Goal: Task Accomplishment & Management: Complete application form

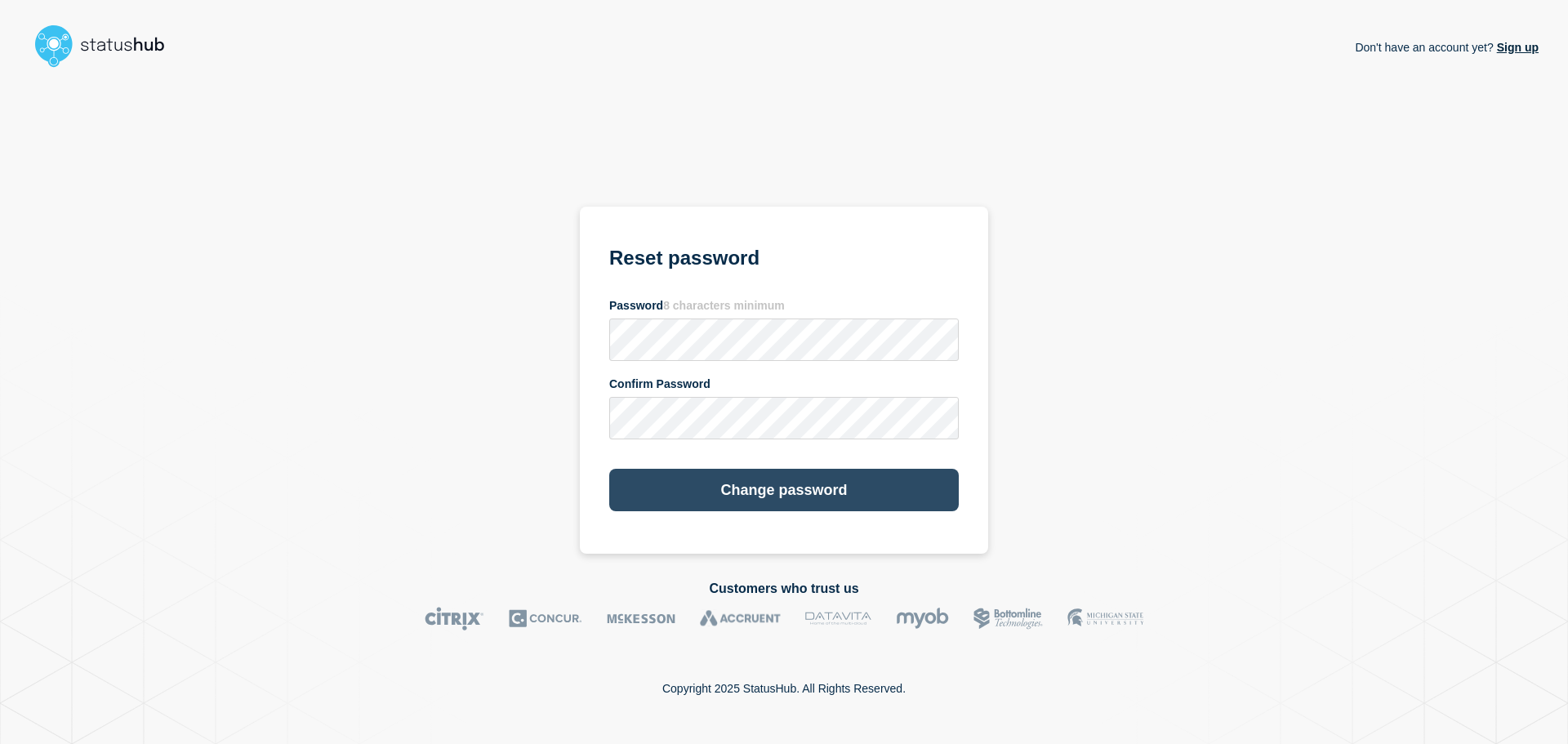
click at [621, 487] on button "Change password" at bounding box center [784, 490] width 350 height 42
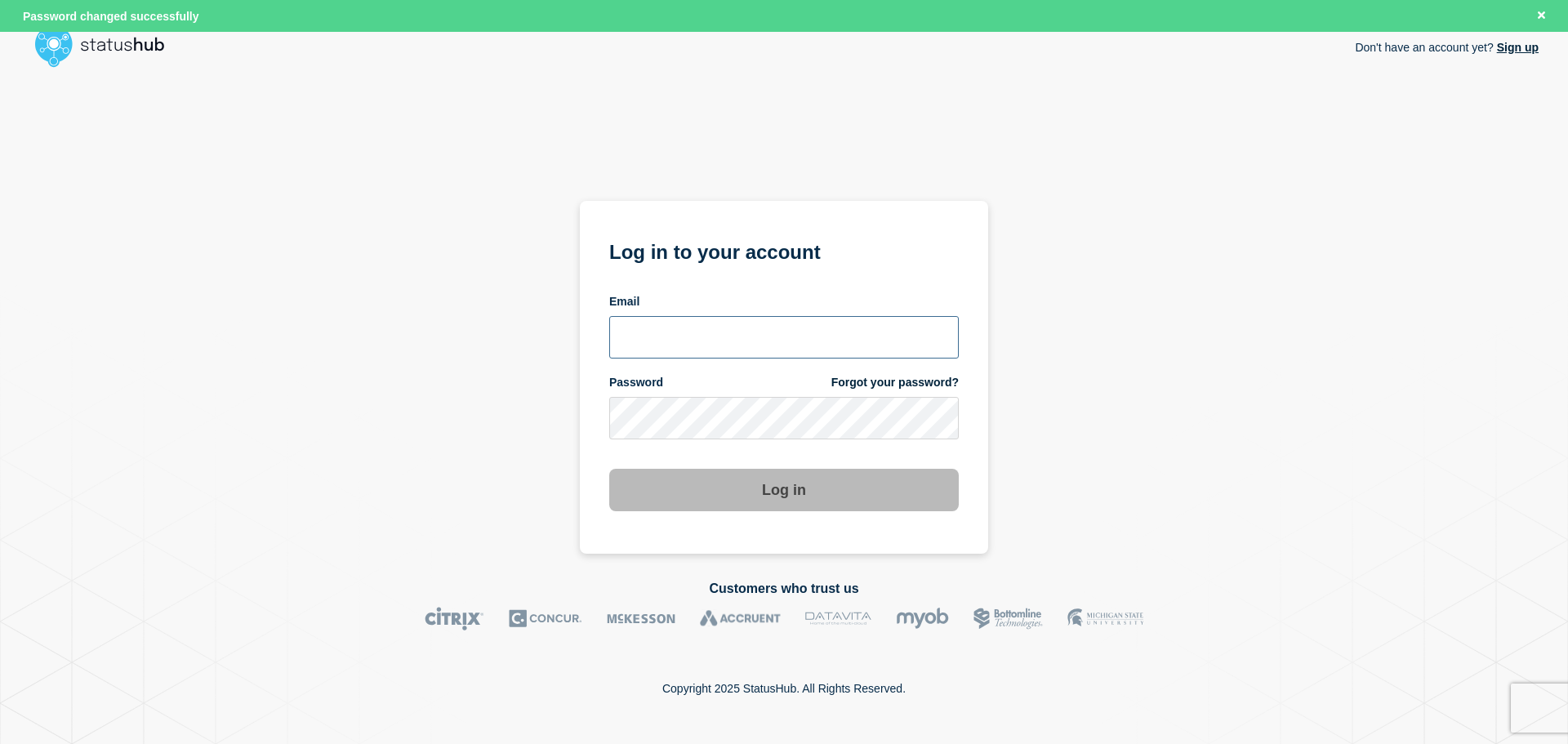
click at [749, 322] on input "email input" at bounding box center [784, 337] width 350 height 42
type input "[EMAIL_ADDRESS][DOMAIN_NAME]"
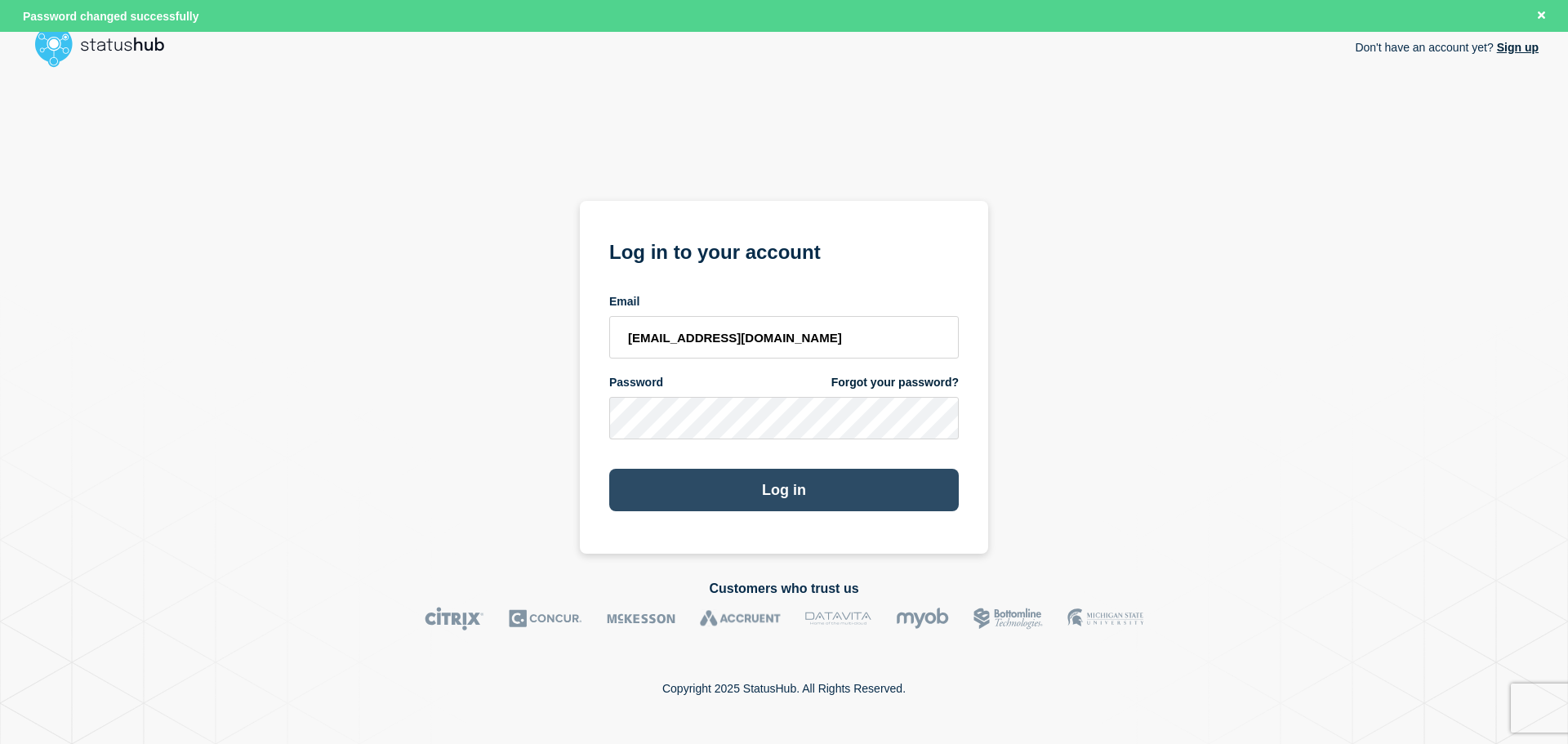
click at [637, 481] on button "Log in" at bounding box center [784, 490] width 350 height 42
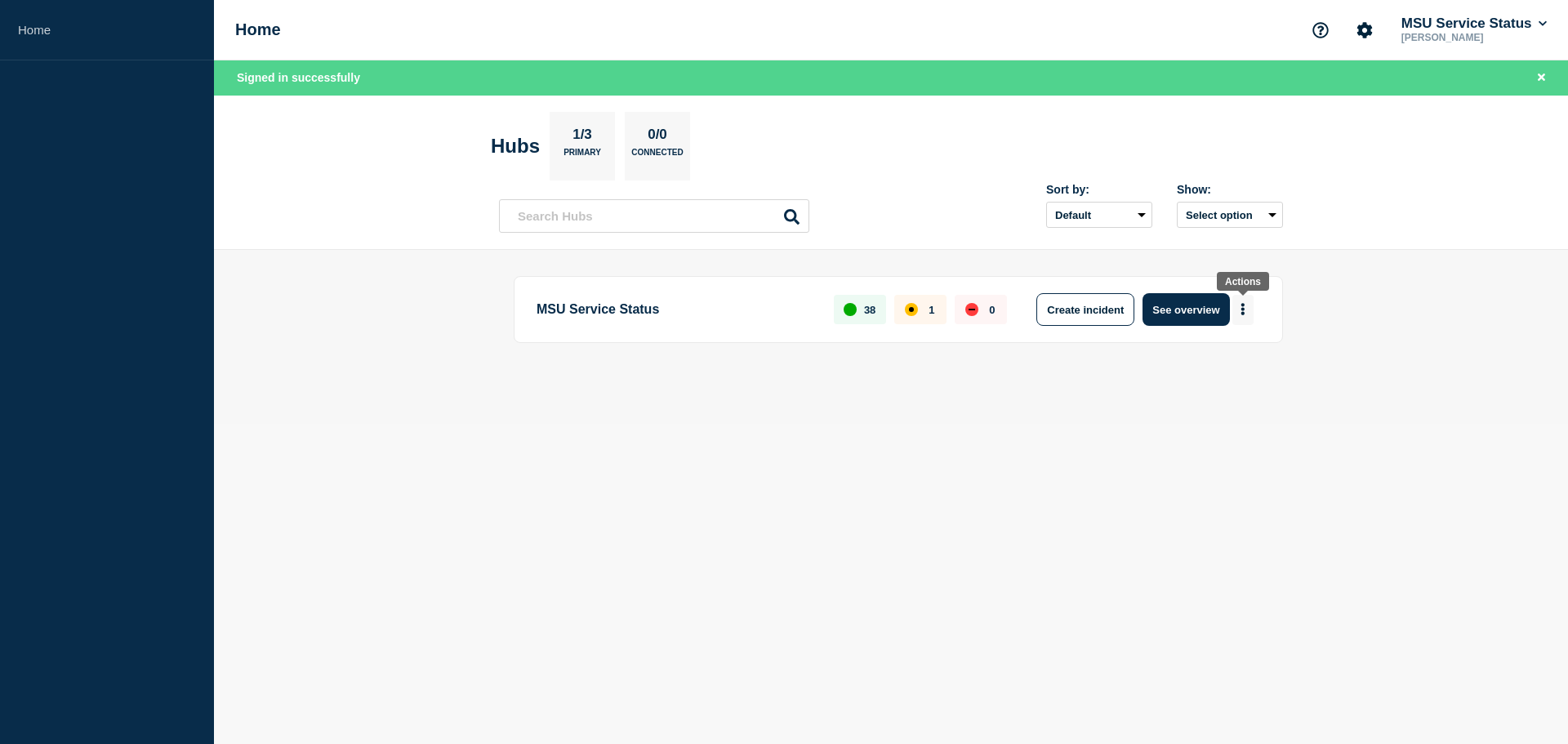
click at [1237, 307] on button "More actions" at bounding box center [1243, 310] width 21 height 30
click at [1241, 357] on button "Create maintenance" at bounding box center [1237, 359] width 110 height 14
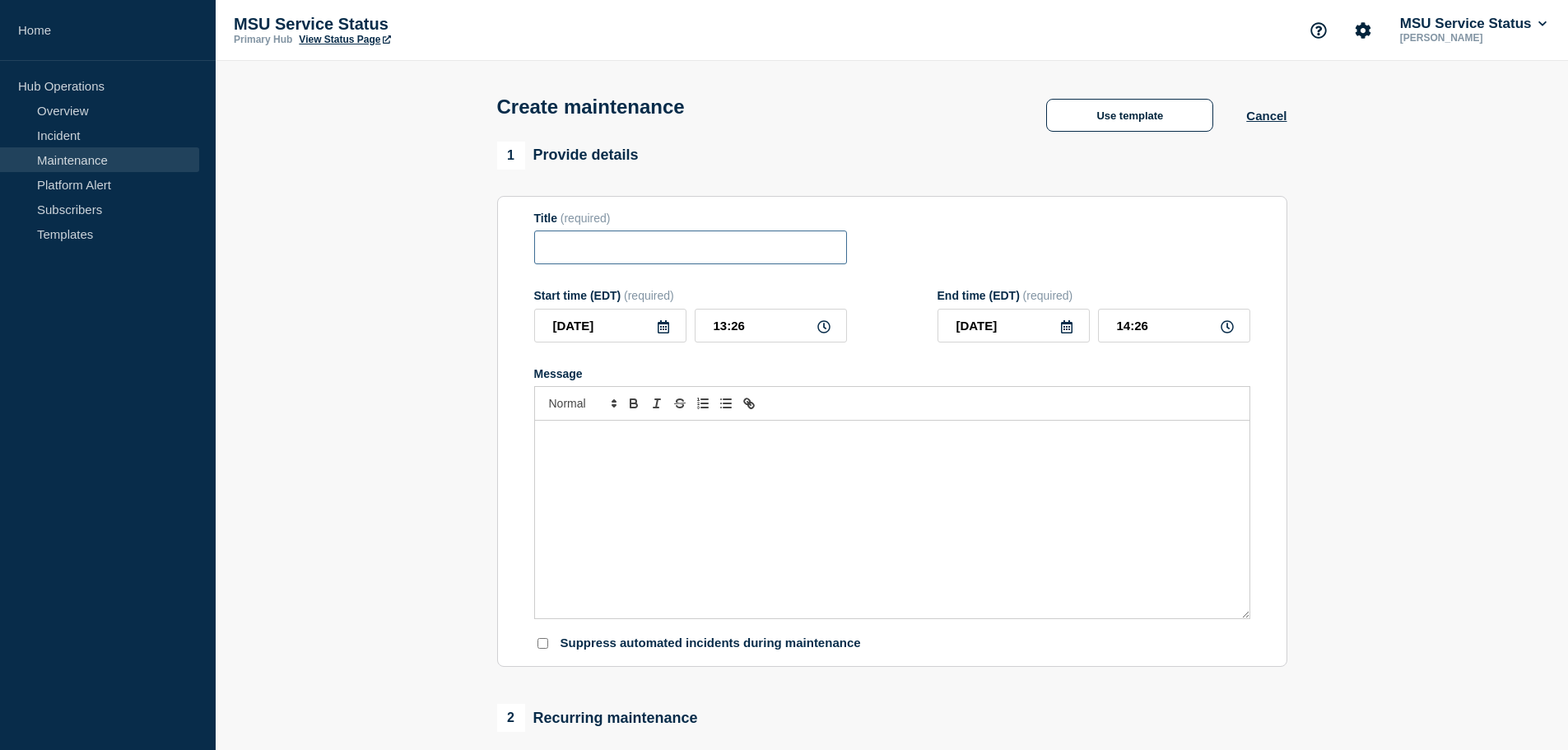
click at [698, 259] on input "Title" at bounding box center [691, 247] width 313 height 34
paste input "[Maintenance] MSU Unified Login (Okta) May Experience Performance Issues During…"
type input "[Maintenance] MSU Unified Login (Okta) May Experience Performance Issues During…"
click at [643, 335] on input "2025-08-19" at bounding box center [610, 326] width 152 height 34
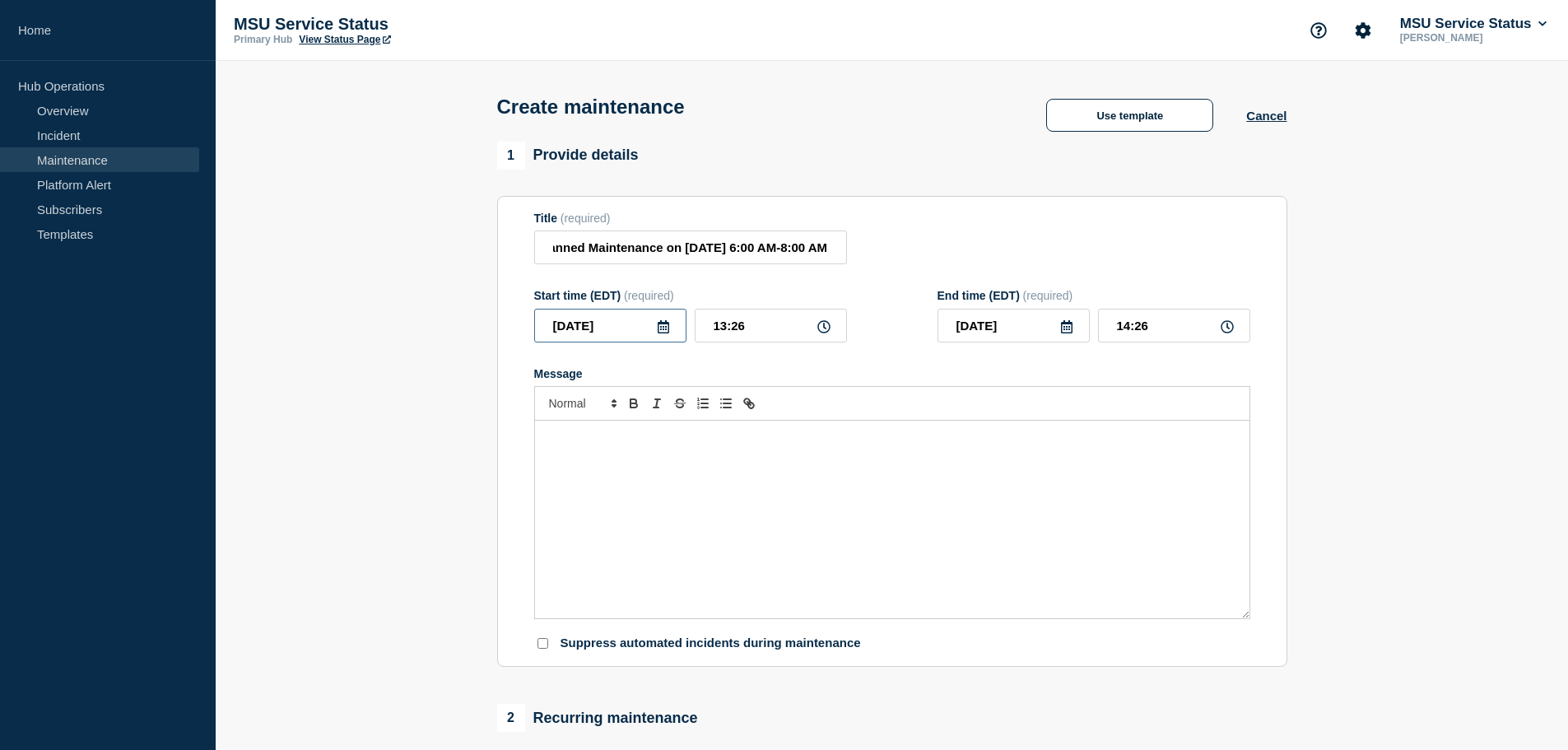
scroll to position [0, 0]
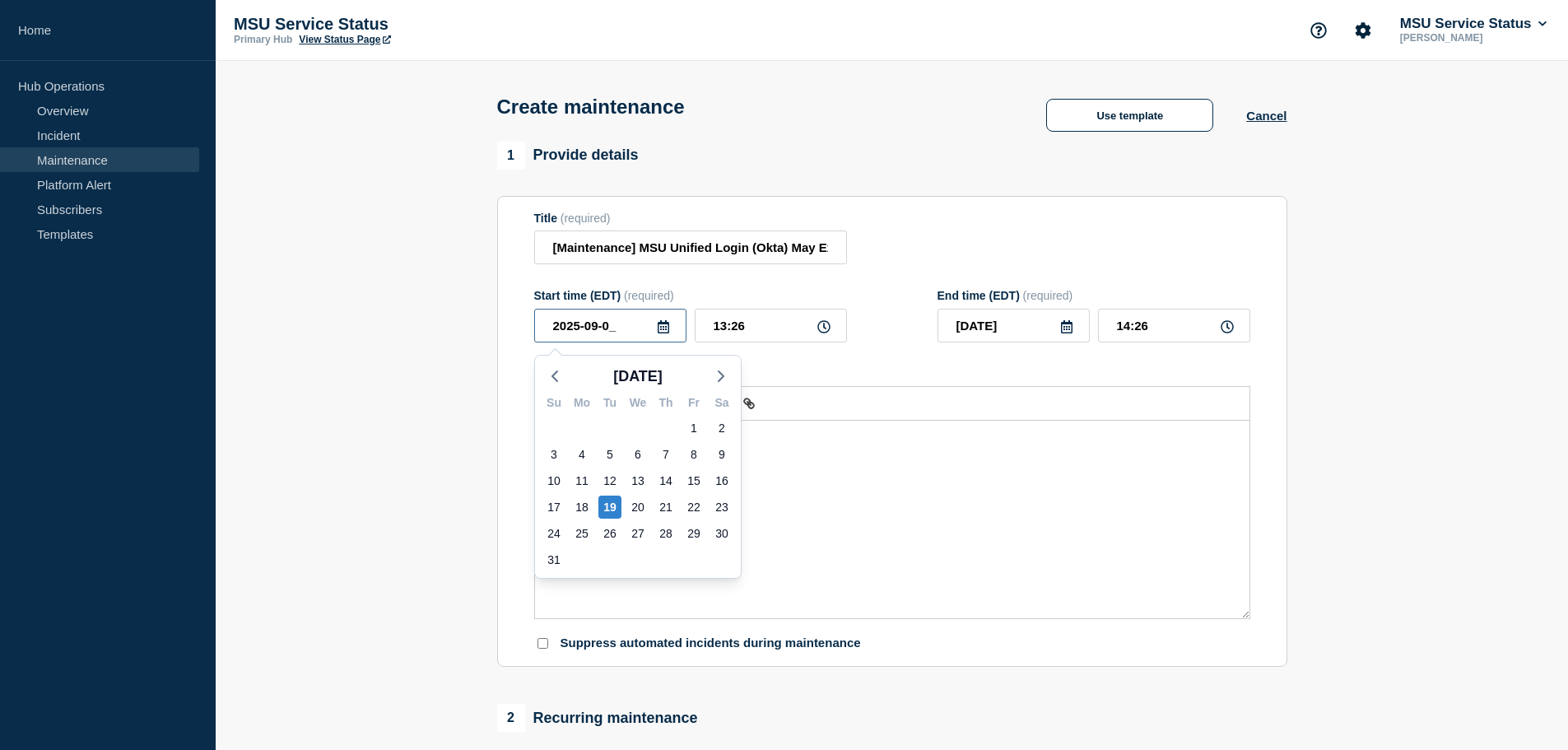
type input "2025-09-06"
drag, startPoint x: 756, startPoint y: 335, endPoint x: 591, endPoint y: 318, distance: 165.9
click at [591, 318] on div "2025-09-06 Aug 2025 Su Mo Tu We Th Fr Sa 27 28 29 30 31 1 2 3 4 5 6 7 8 9 10 11…" at bounding box center [691, 326] width 313 height 34
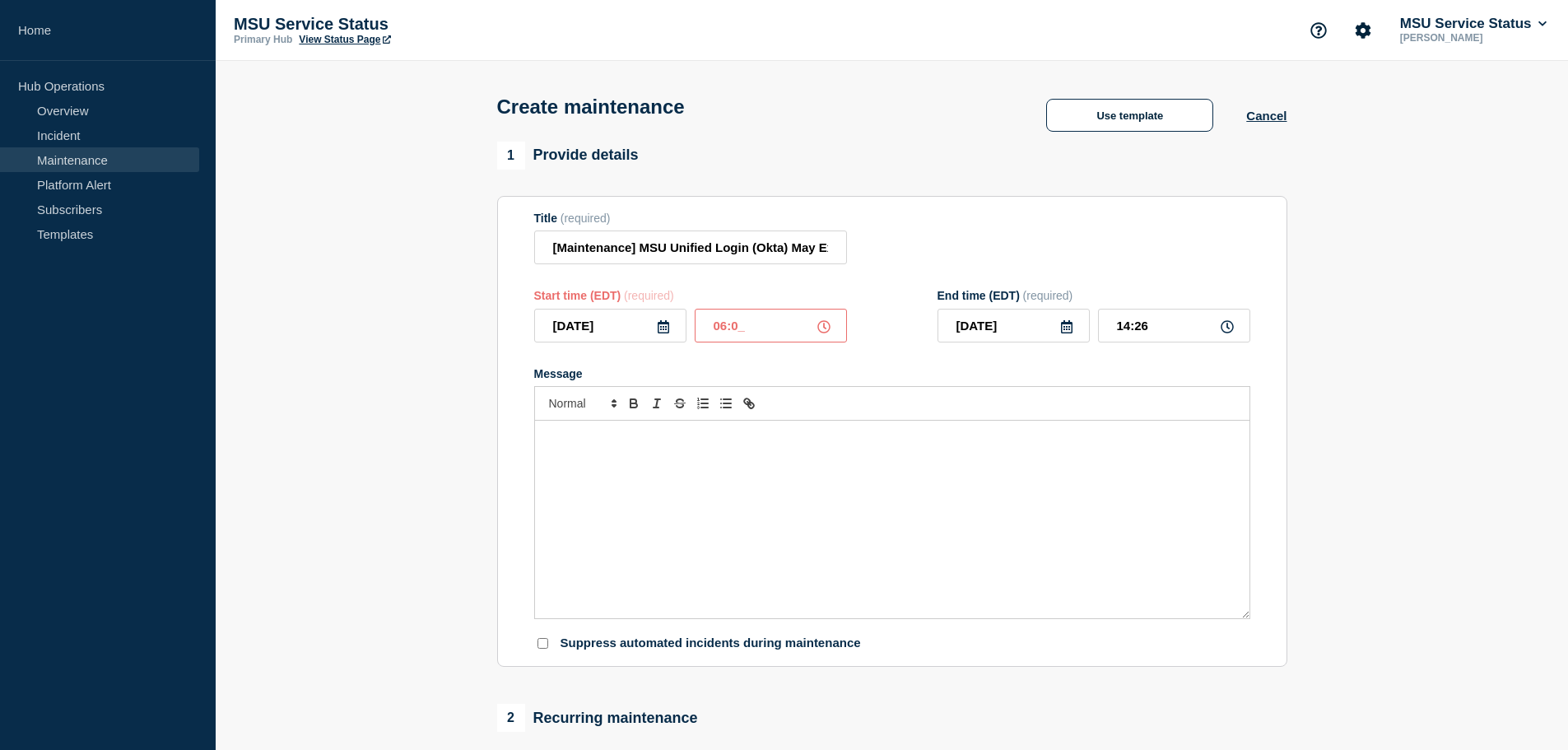
type input "06:00"
type input "08:00"
click at [683, 538] on div "Message" at bounding box center [892, 520] width 715 height 198
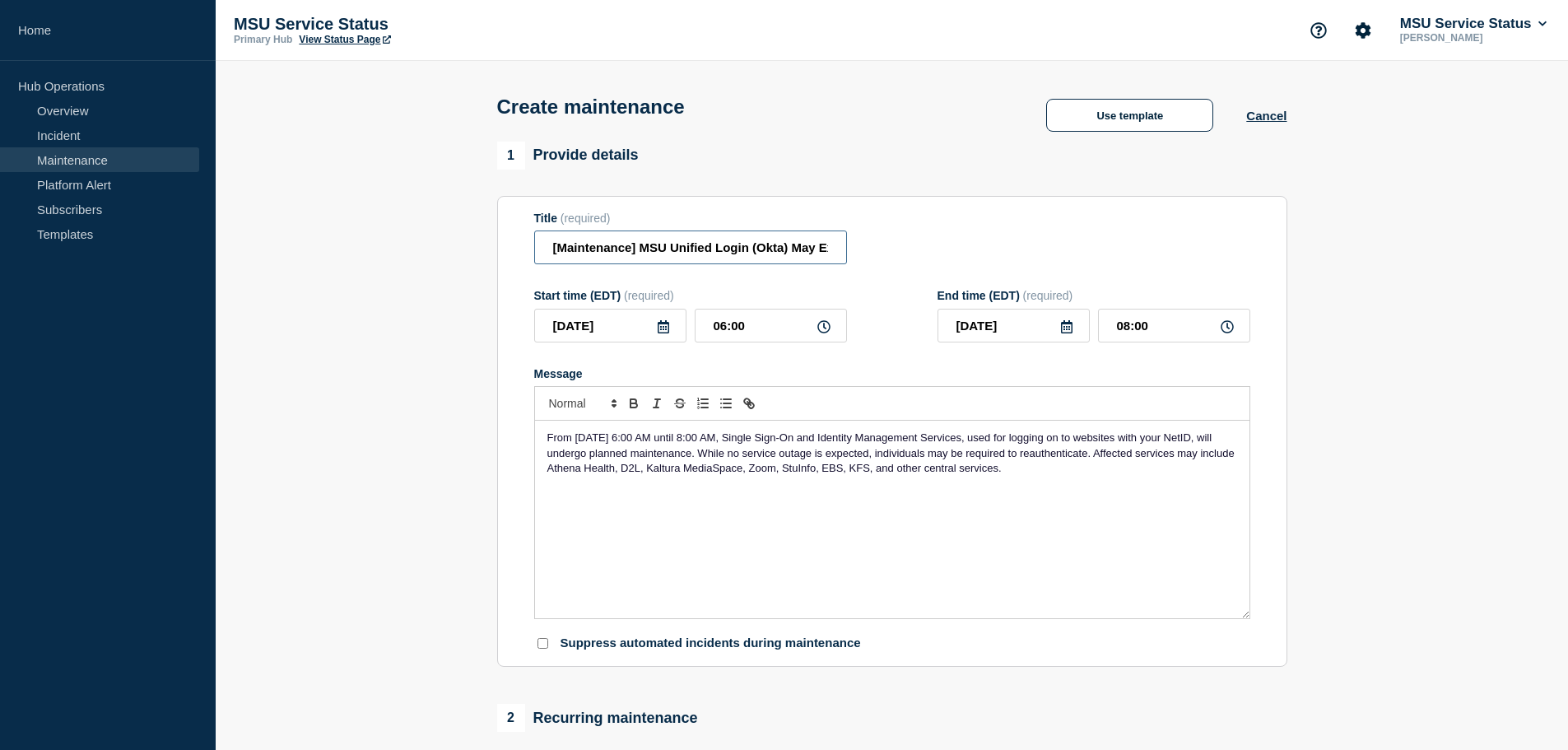
drag, startPoint x: 788, startPoint y: 254, endPoint x: 675, endPoint y: 257, distance: 113.0
click at [675, 257] on input "[Maintenance] MSU Unified Login (Okta) May Experience Performance Issues During…" at bounding box center [691, 247] width 313 height 34
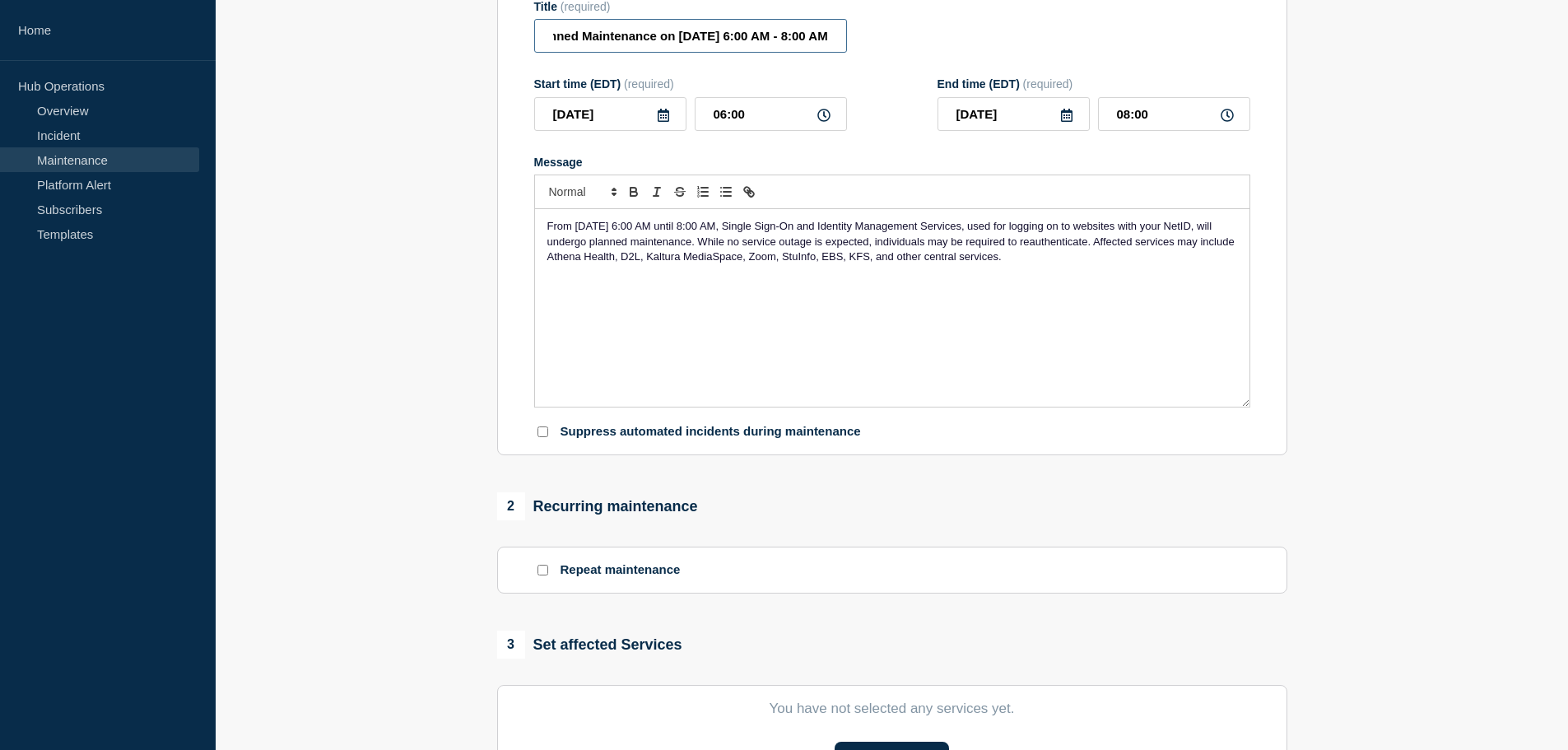
scroll to position [247, 0]
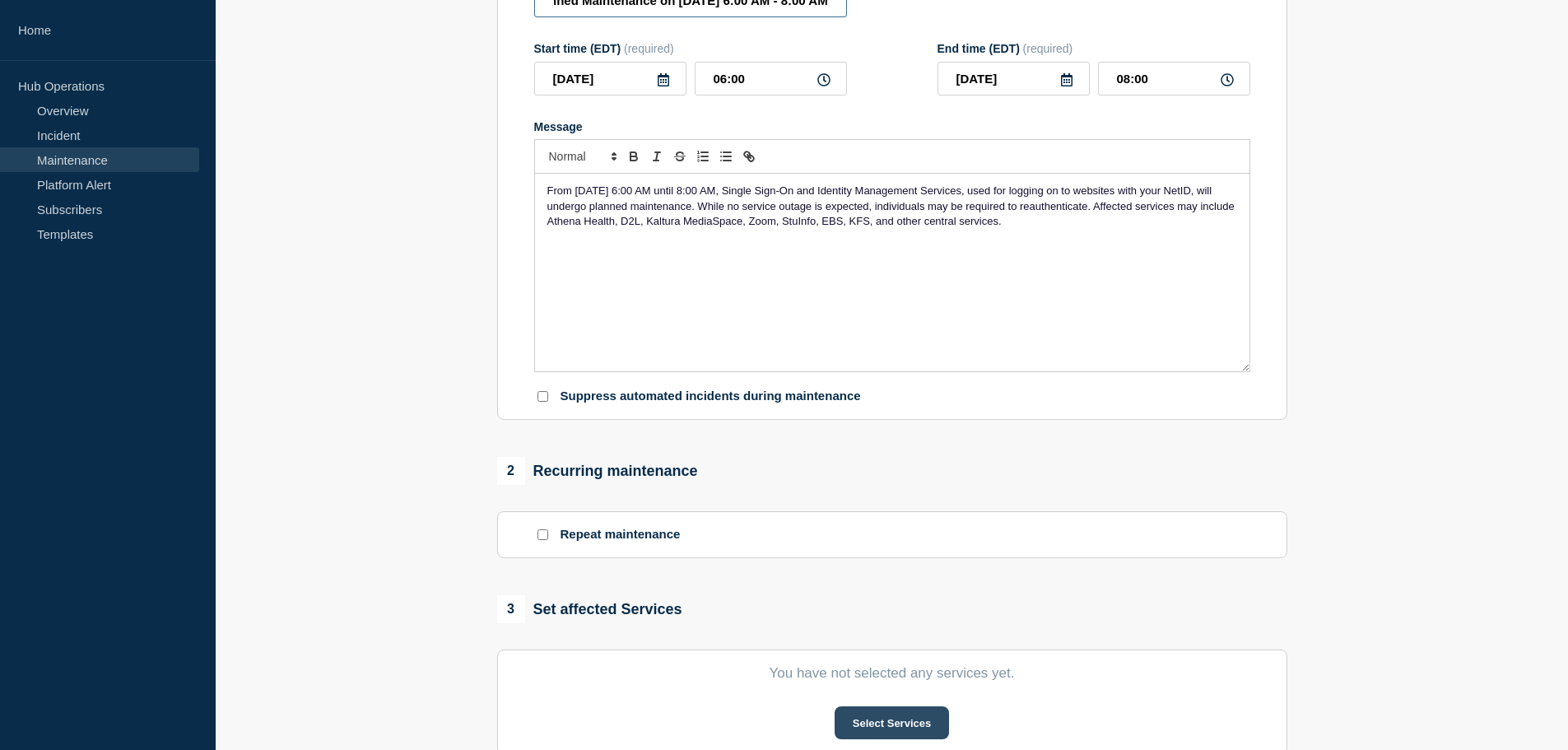
type input "[Maintenance] MSU Single Sign-On May Experience Performance Issues During Plann…"
click at [896, 731] on button "Select Services" at bounding box center [892, 722] width 115 height 33
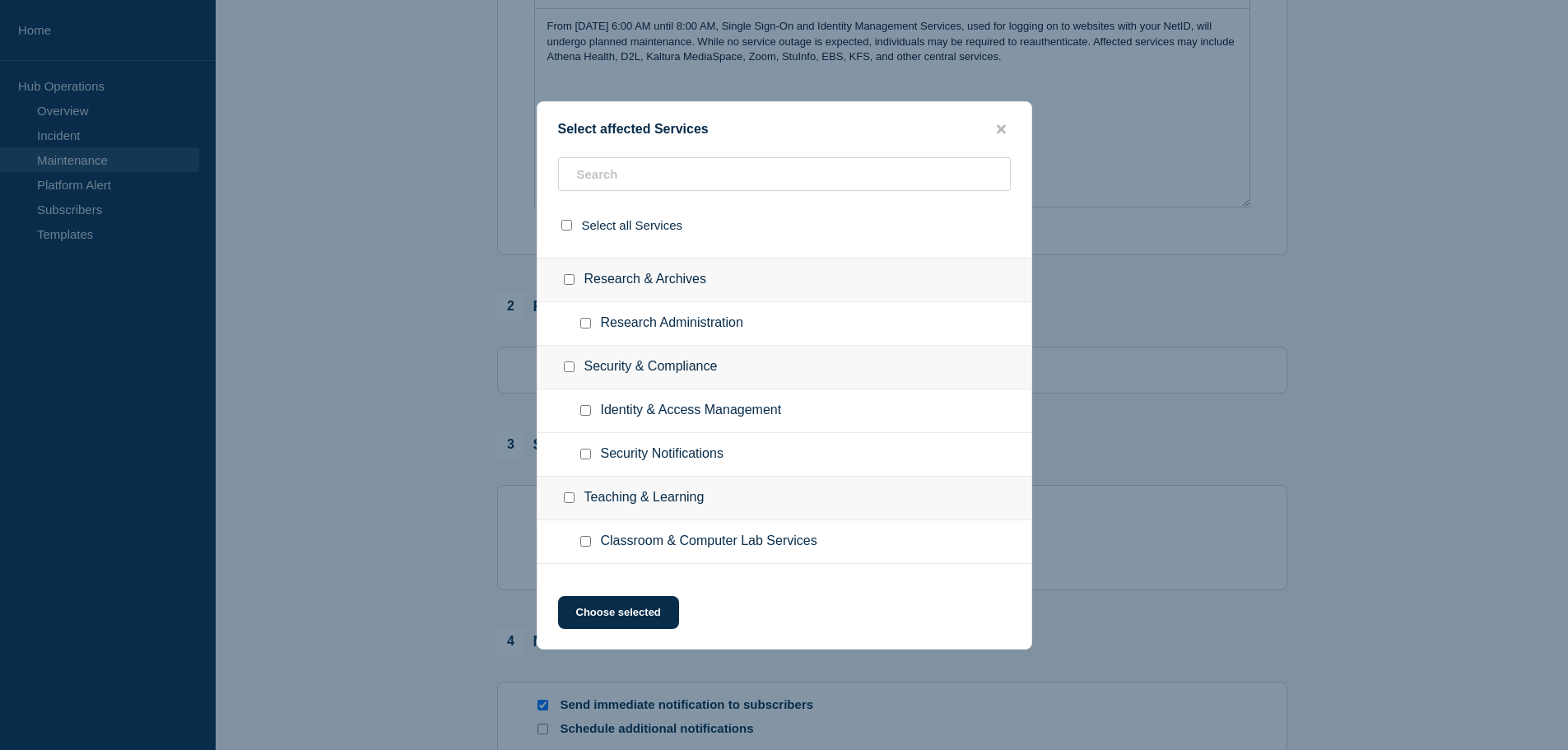
scroll to position [1722, 0]
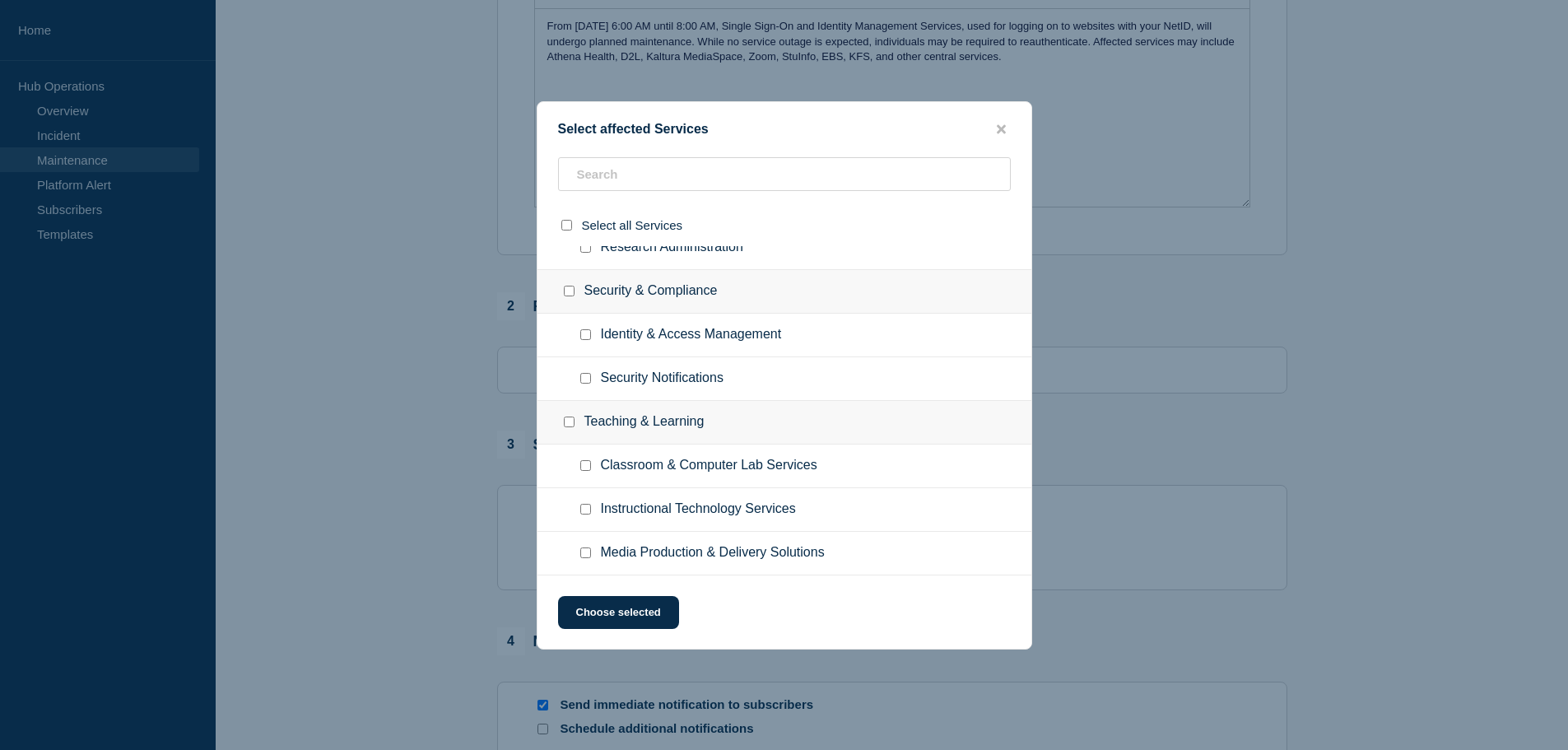
click at [586, 329] on div at bounding box center [589, 335] width 24 height 17
click at [586, 336] on input "Identity & Access Management checkbox" at bounding box center [586, 335] width 11 height 11
checkbox input "true"
click at [601, 628] on button "Choose selected" at bounding box center [618, 612] width 121 height 33
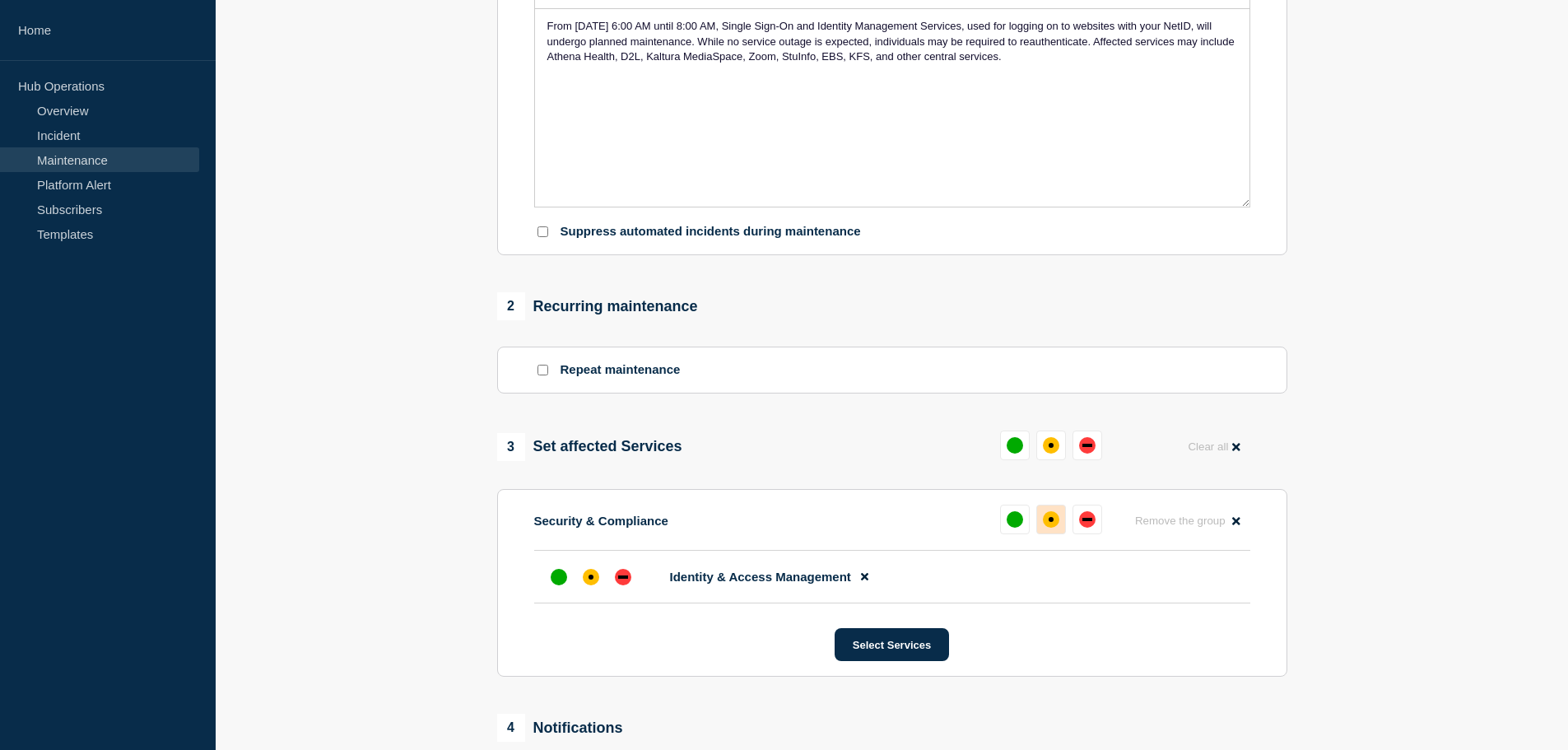
click at [1055, 520] on div "affected" at bounding box center [1051, 520] width 17 height 17
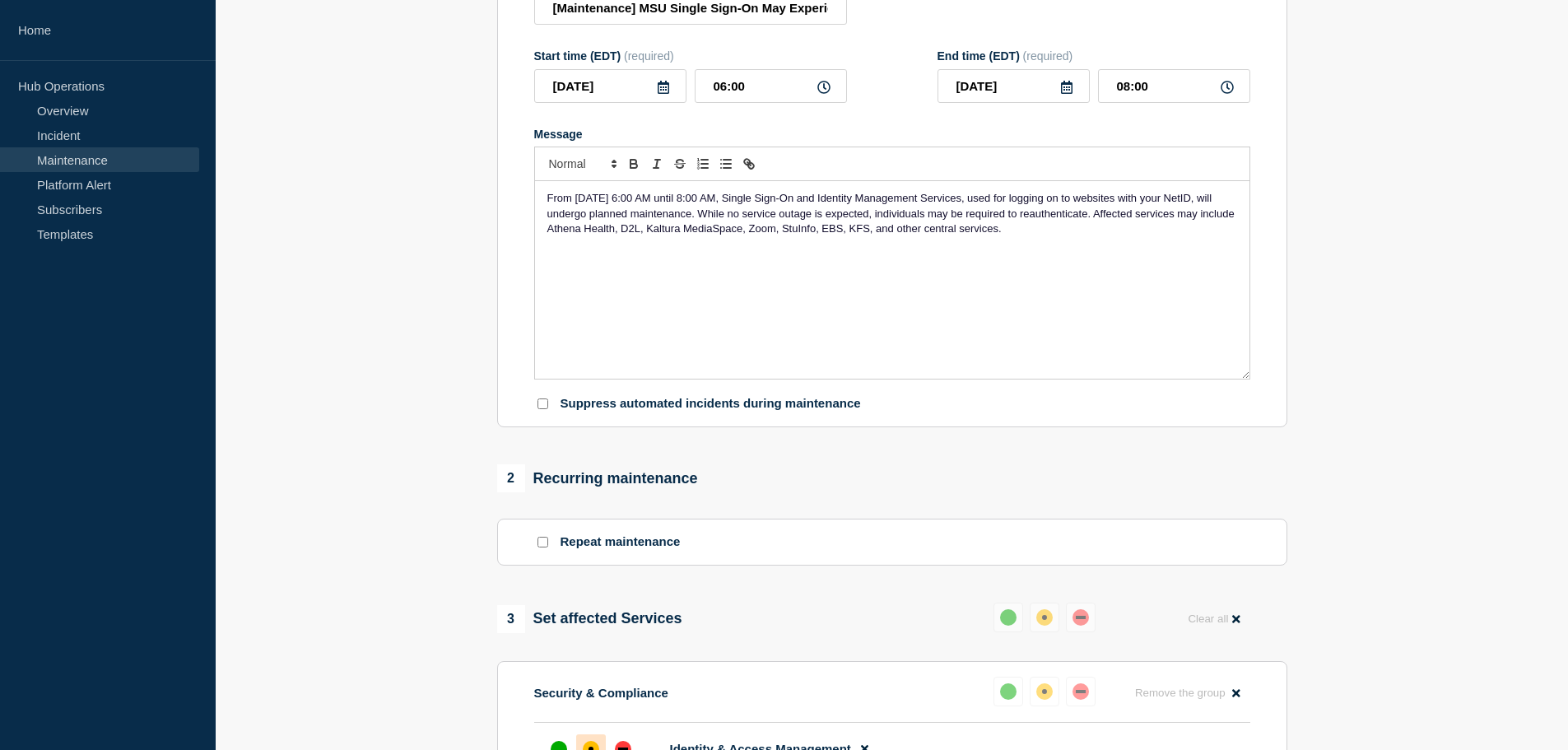
scroll to position [0, 0]
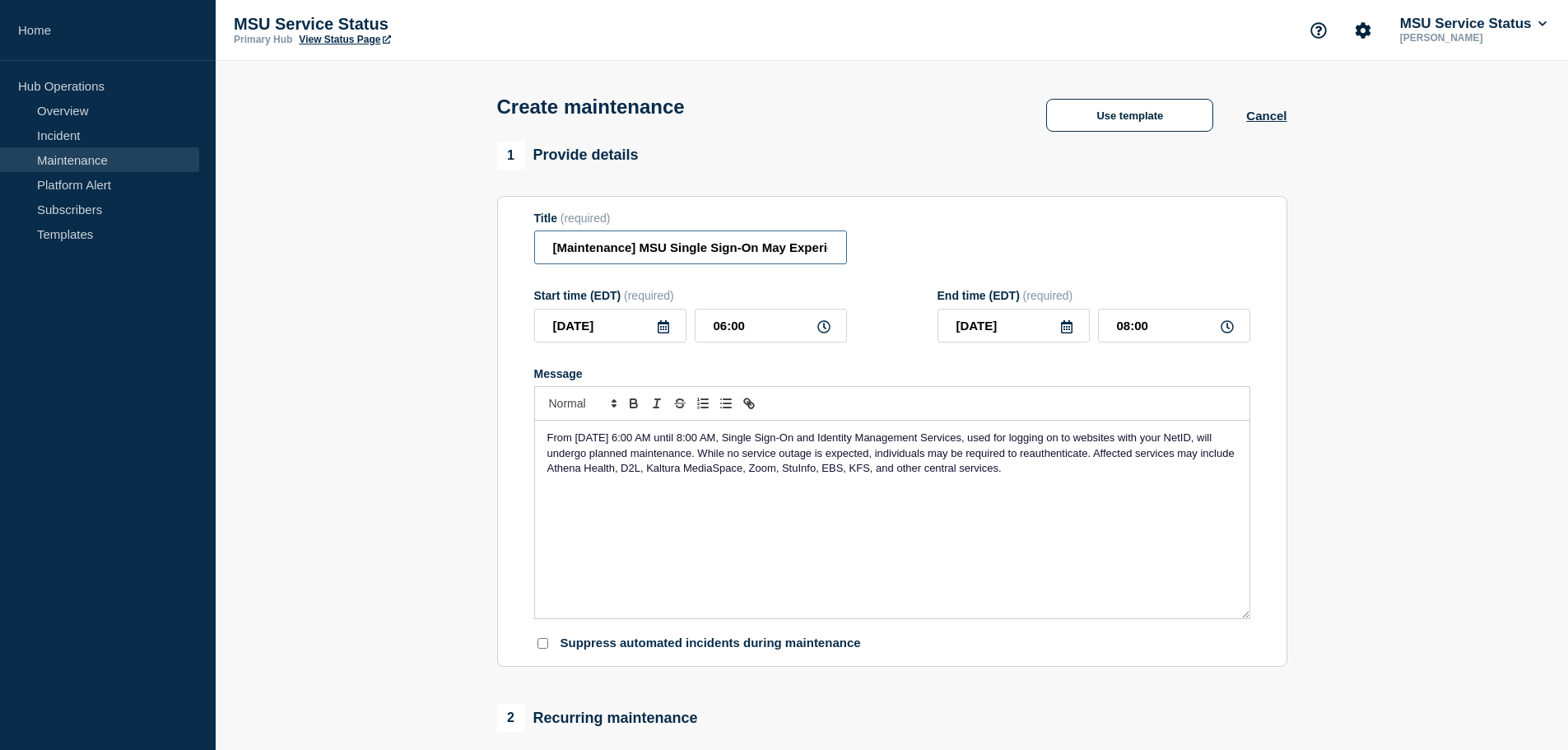
click at [816, 253] on input "[Maintenance] MSU Single Sign-On May Experience Performance Issues During Plann…" at bounding box center [691, 247] width 313 height 34
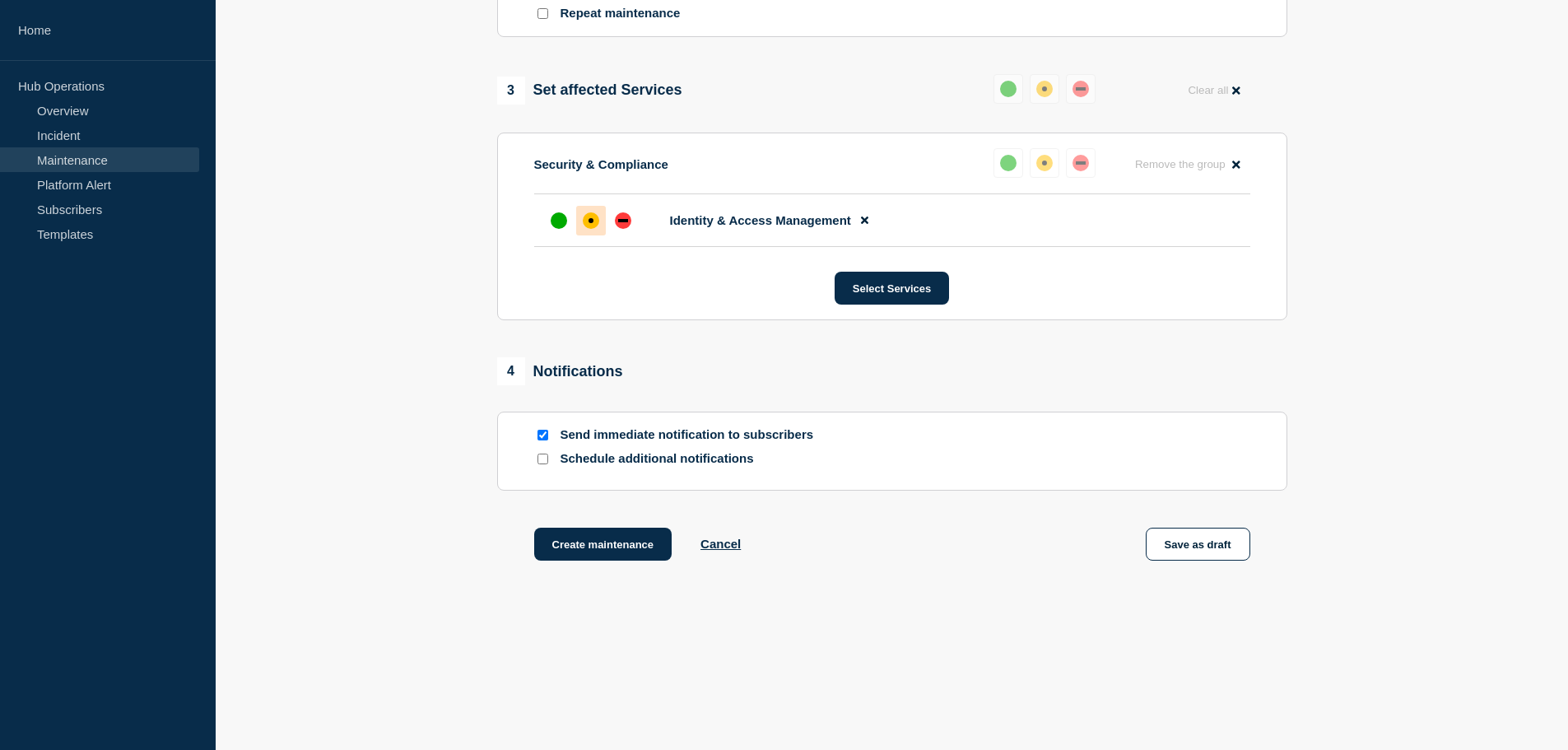
scroll to position [772, 0]
click at [592, 544] on button "Create maintenance" at bounding box center [602, 544] width 138 height 33
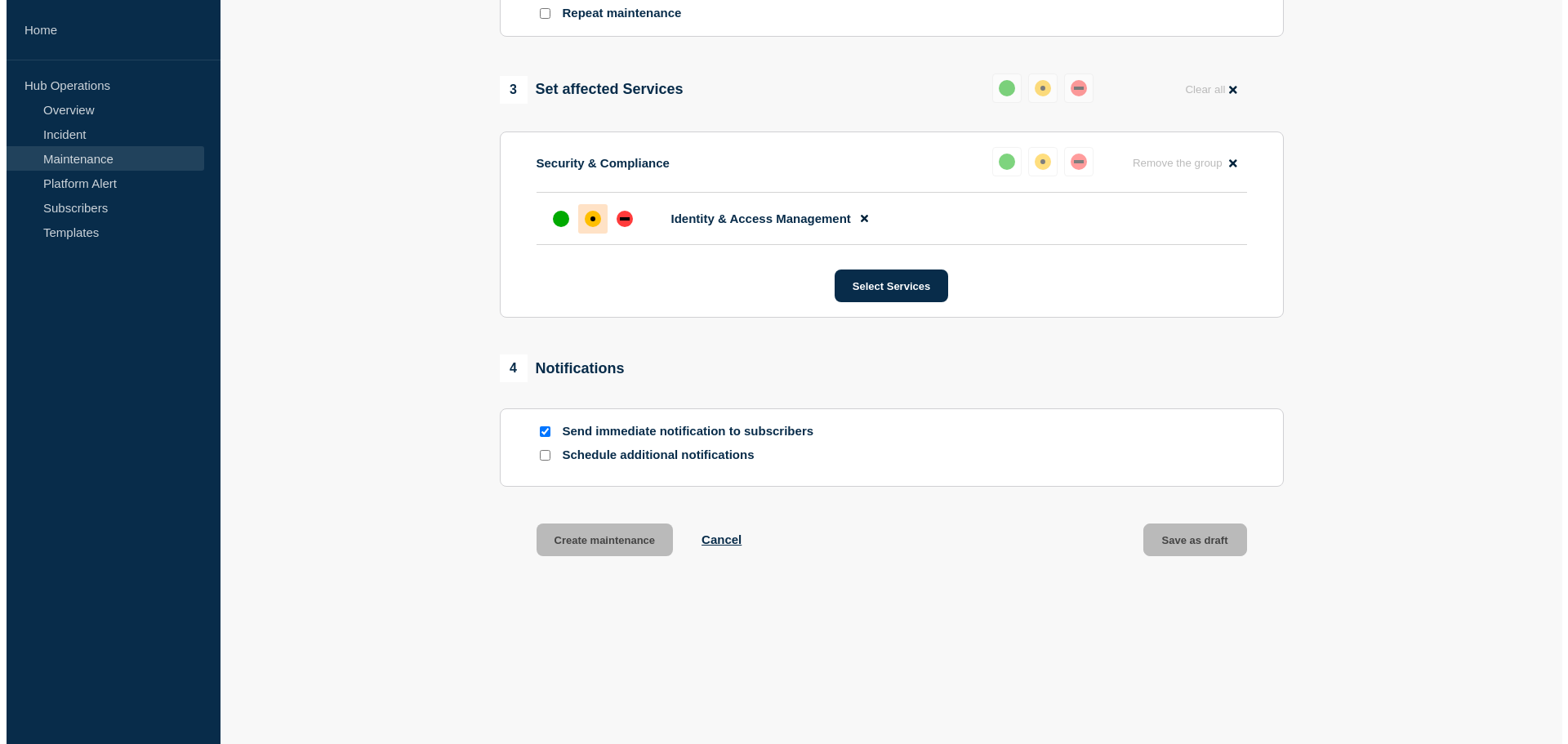
scroll to position [0, 0]
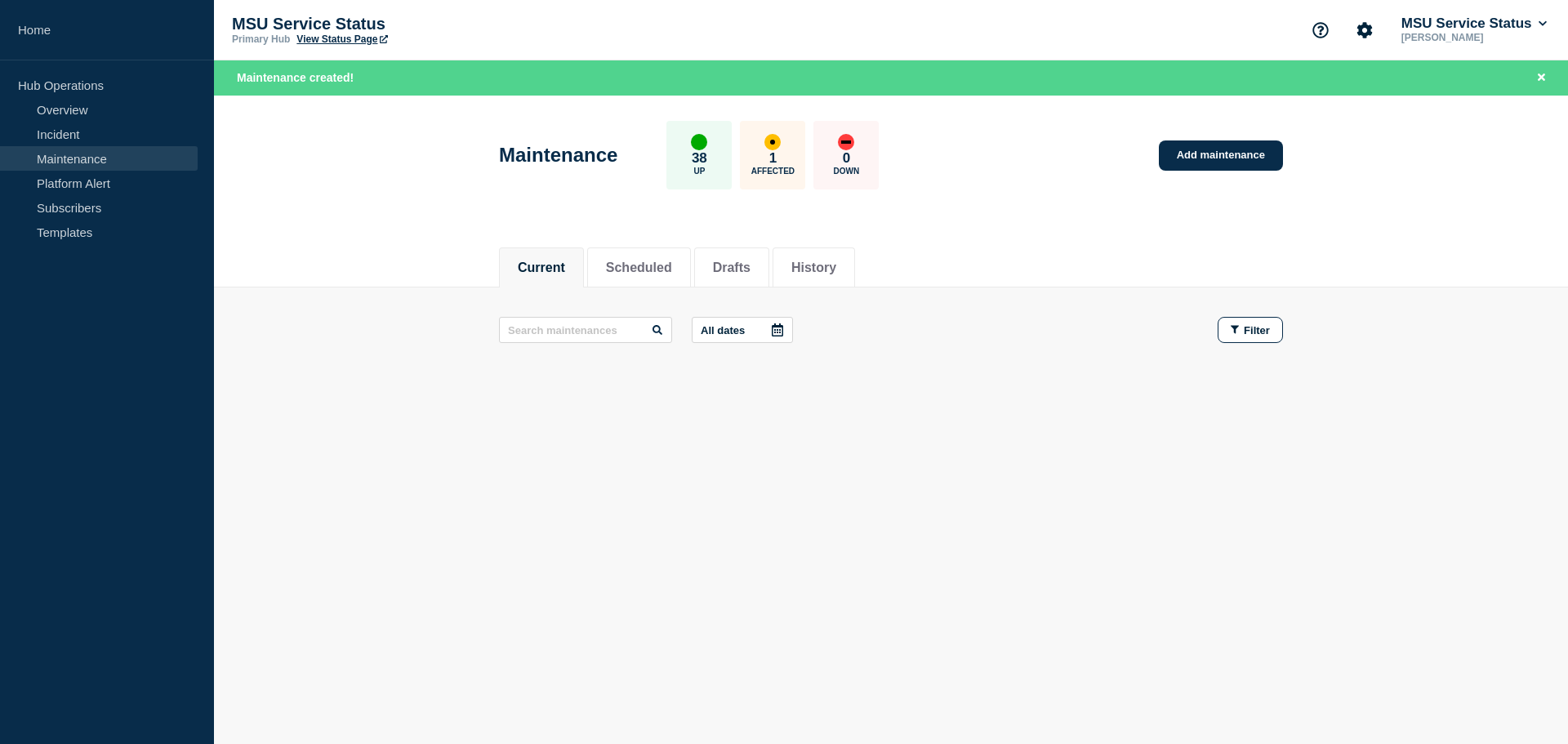
click at [1428, 36] on p "[PERSON_NAME]" at bounding box center [1474, 37] width 152 height 11
click at [1430, 28] on button "MSU Service Status" at bounding box center [1474, 24] width 152 height 17
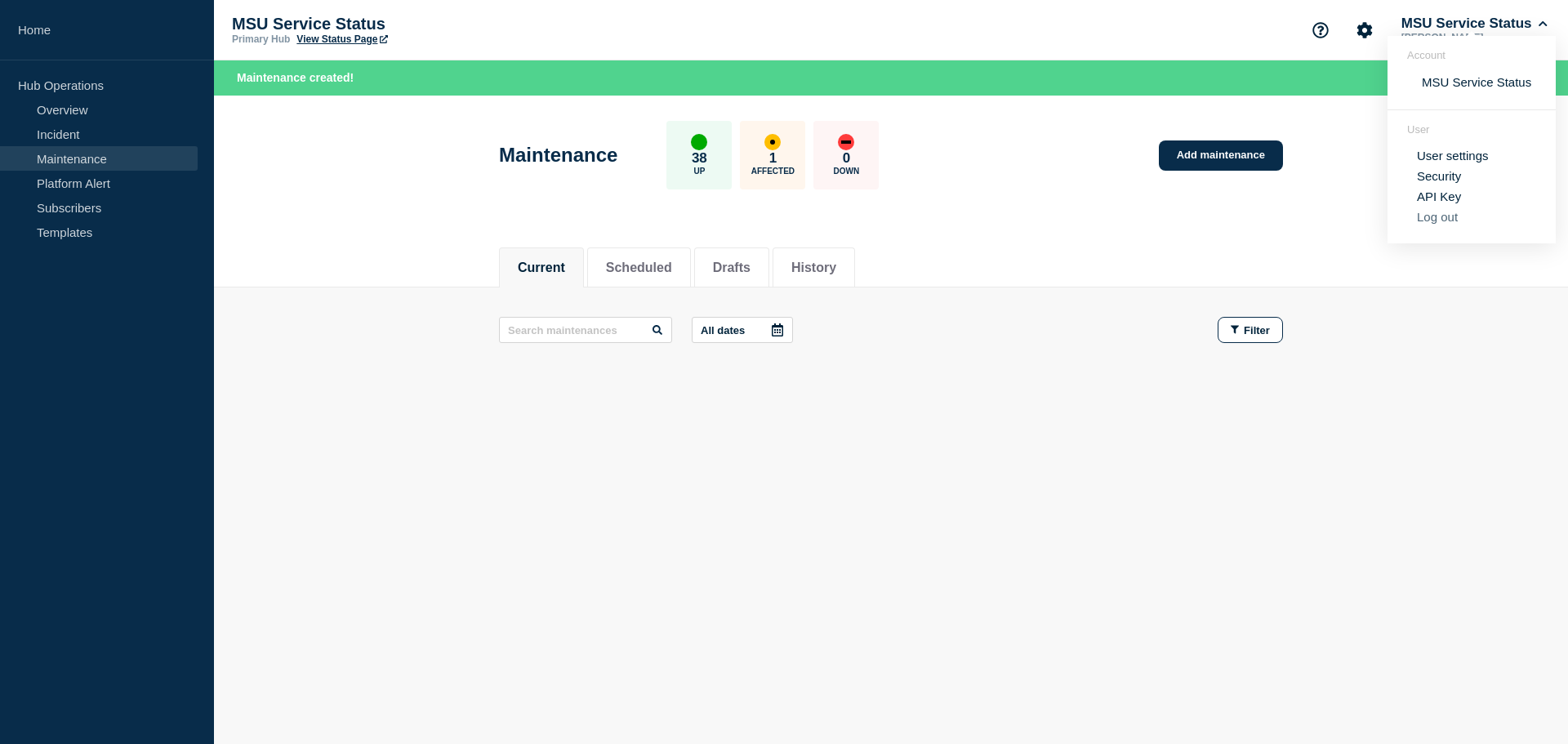
click at [1441, 222] on button "Log out" at bounding box center [1437, 217] width 41 height 14
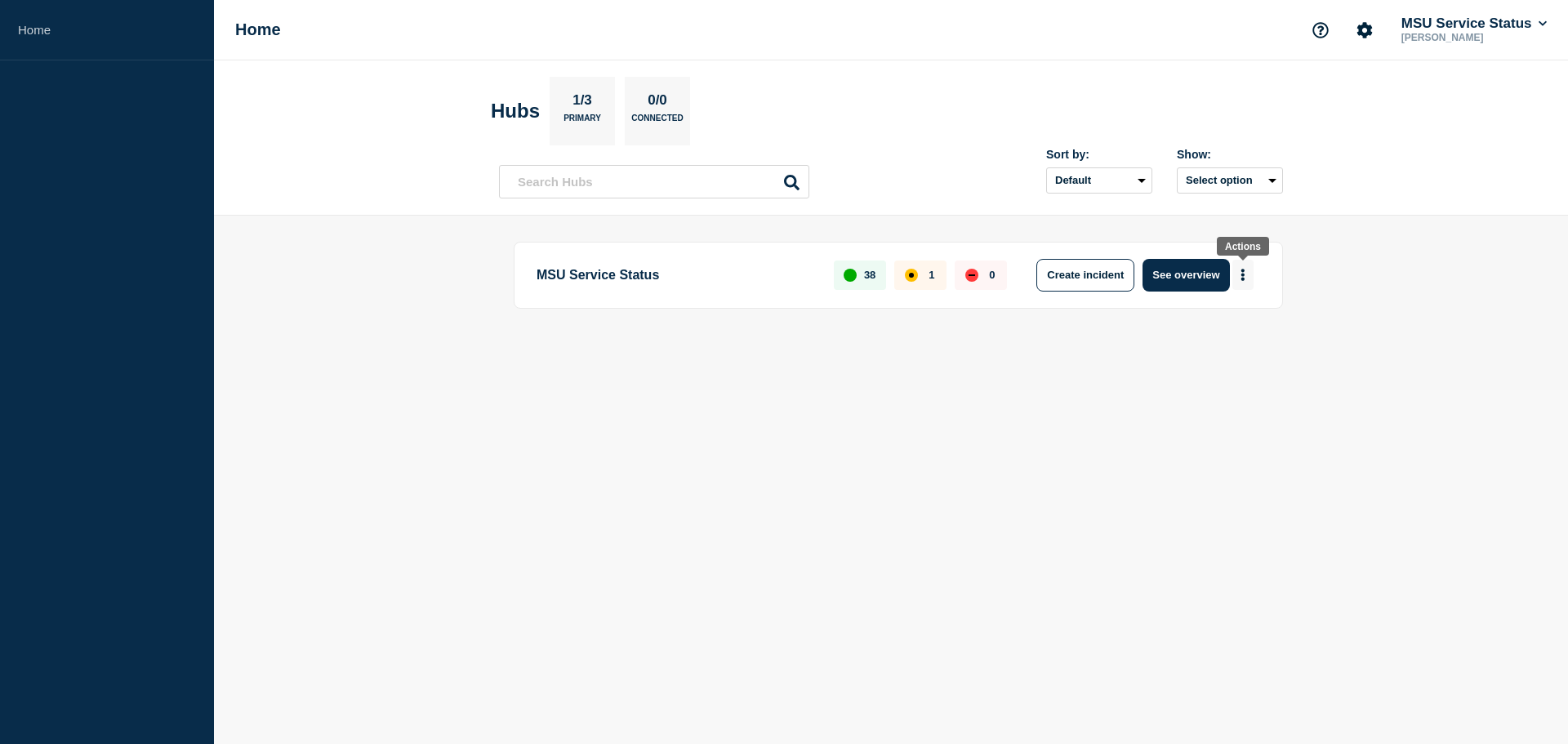
click at [1236, 278] on button "More actions" at bounding box center [1243, 274] width 21 height 30
click at [1181, 259] on button "See overview" at bounding box center [1186, 274] width 87 height 33
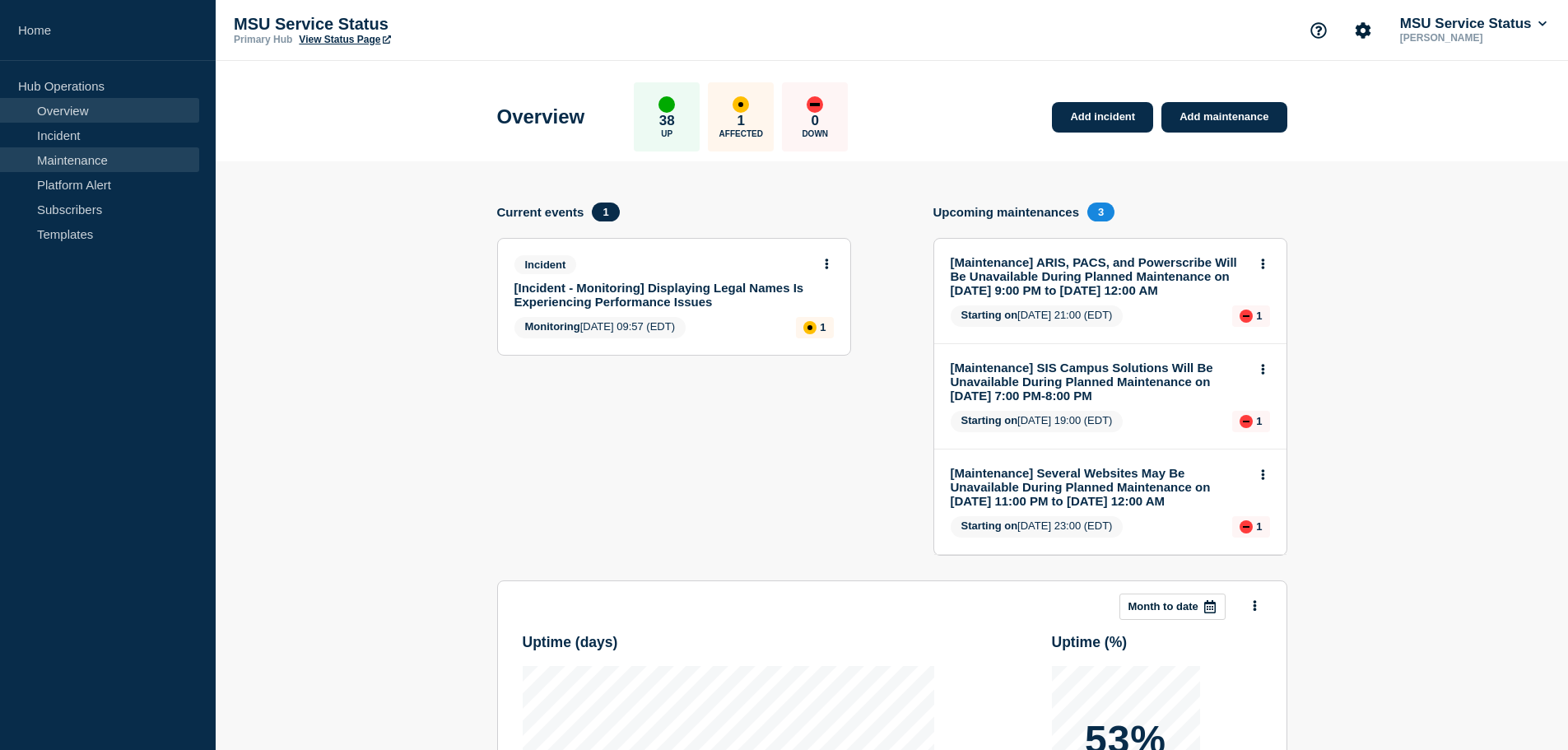
click at [75, 156] on link "Maintenance" at bounding box center [100, 160] width 199 height 25
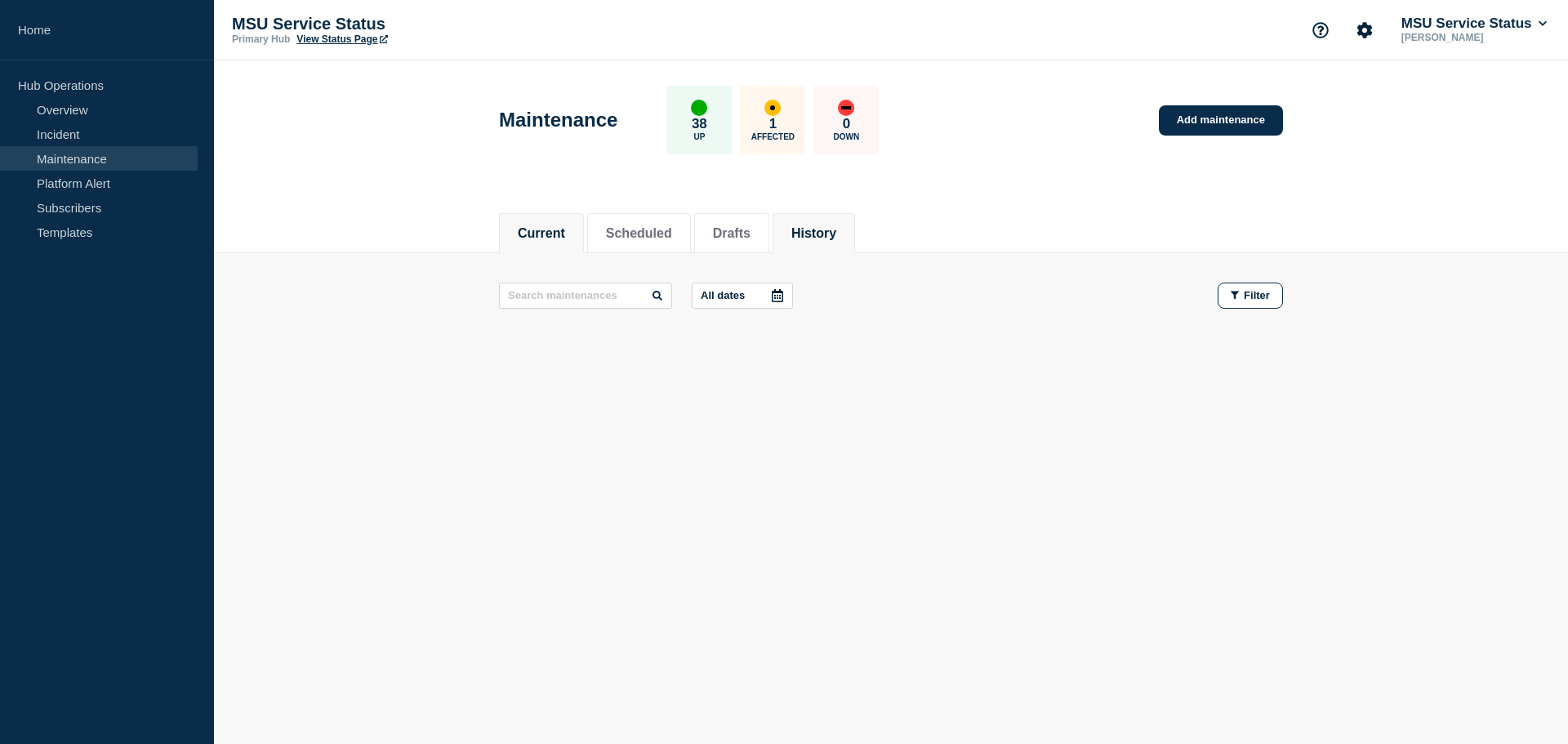
click at [814, 226] on button "History" at bounding box center [813, 233] width 45 height 15
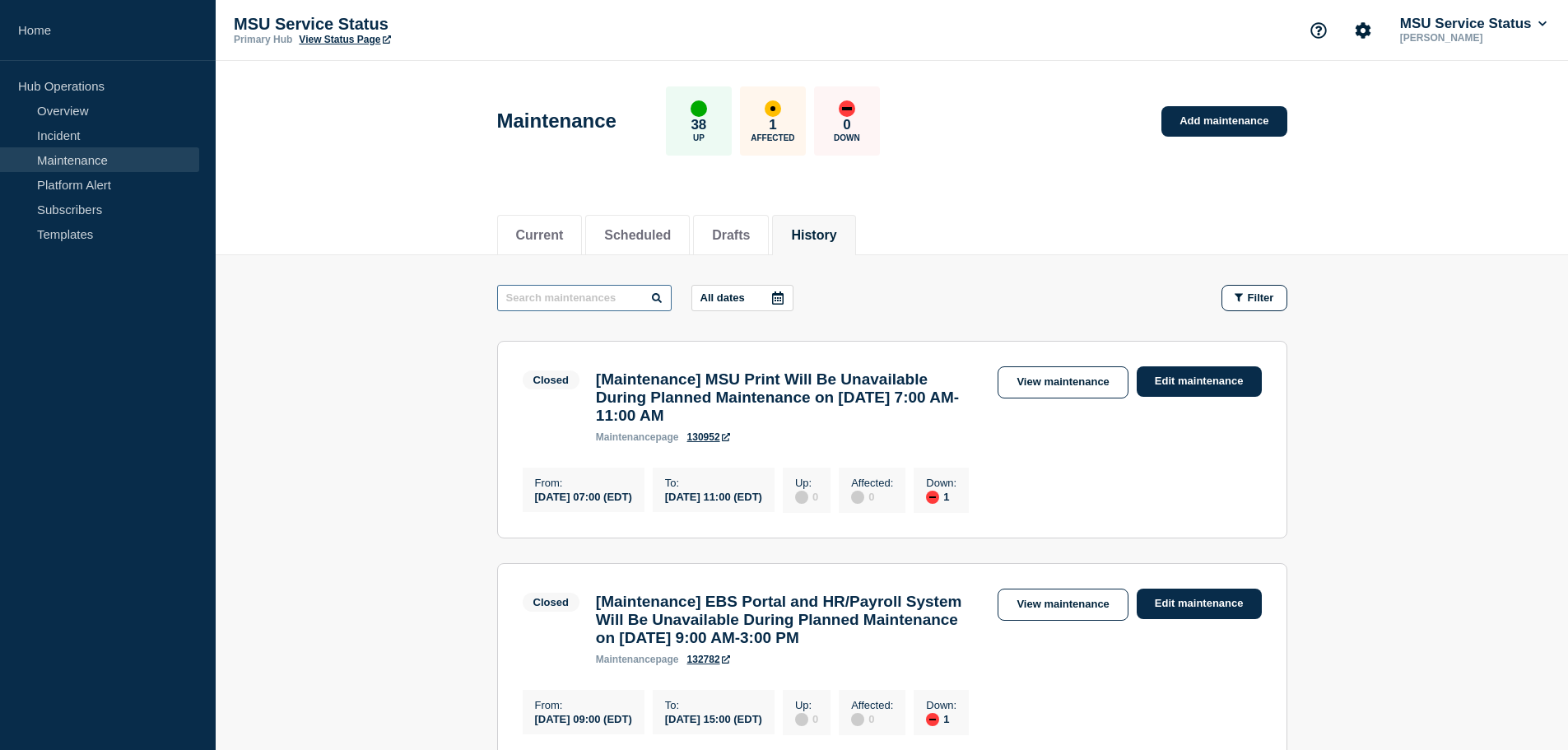
click at [591, 298] on input "text" at bounding box center [585, 298] width 174 height 27
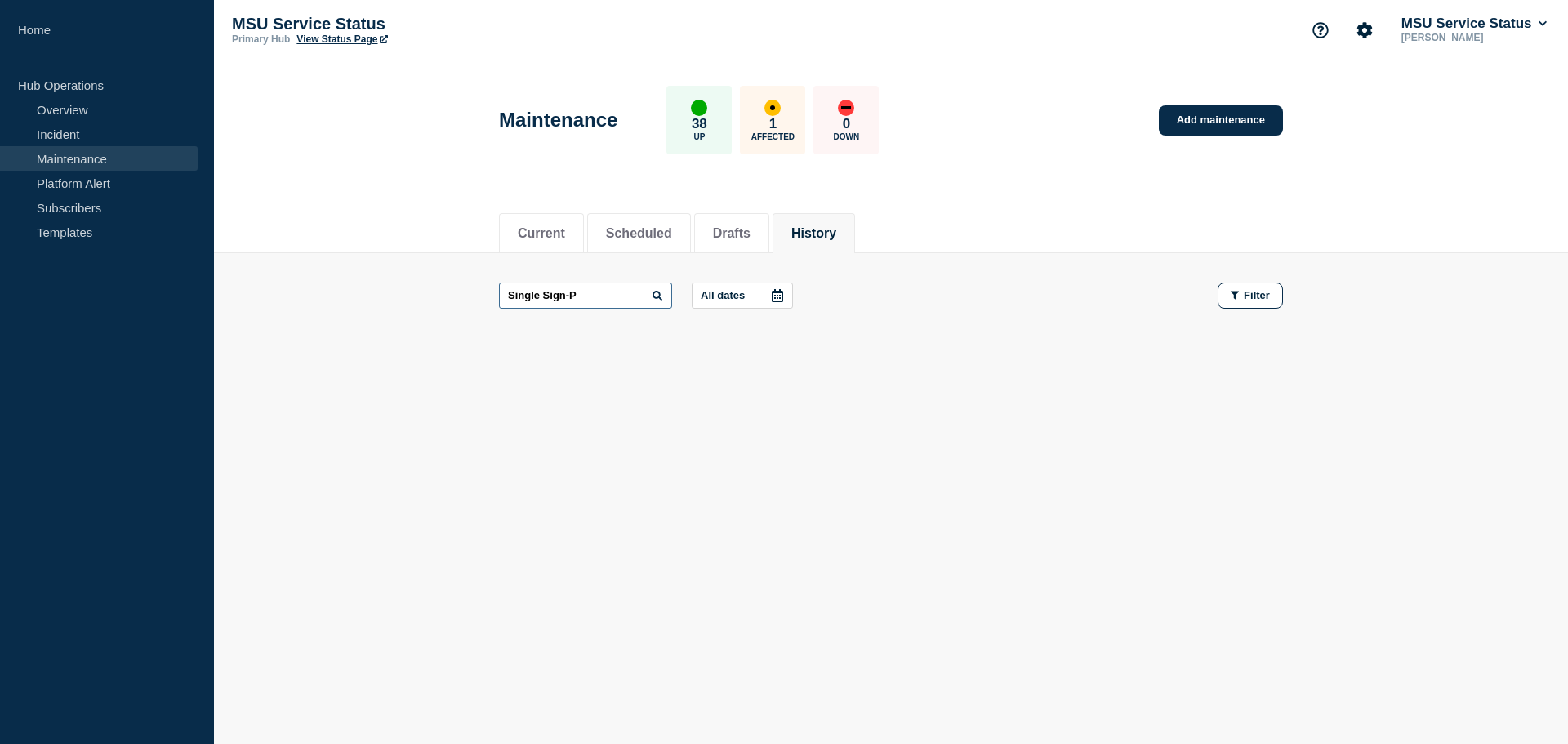
click at [586, 296] on input "Single Sign-P" at bounding box center [585, 296] width 173 height 26
type input "Single Sign-On"
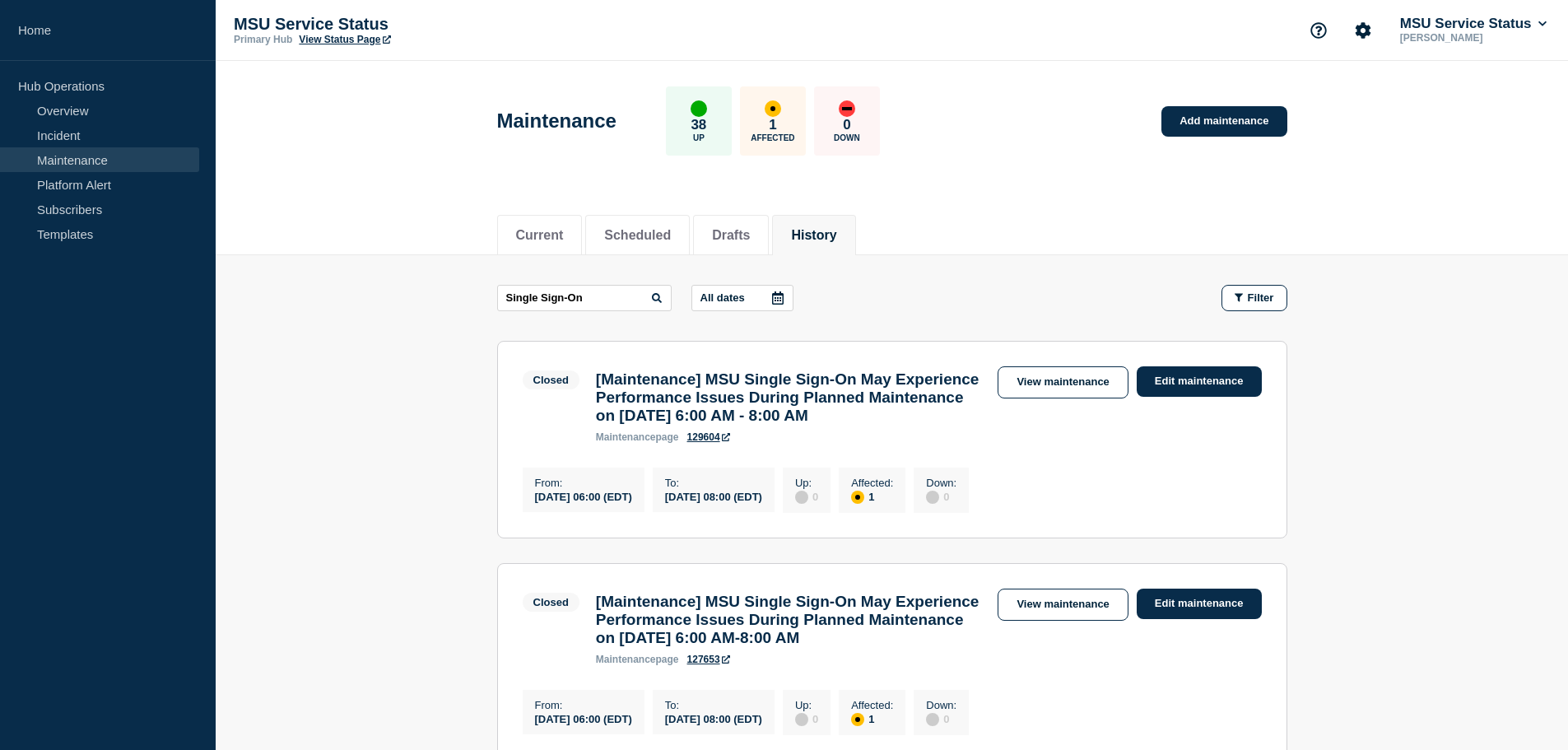
click at [715, 443] on link "129604" at bounding box center [709, 437] width 43 height 12
click at [1062, 384] on link "View maintenance" at bounding box center [1063, 383] width 130 height 32
